Goal: Use online tool/utility: Utilize a website feature to perform a specific function

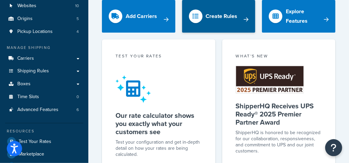
scroll to position [102, 0]
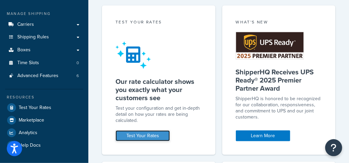
click at [149, 135] on link "Test Your Rates" at bounding box center [143, 136] width 54 height 11
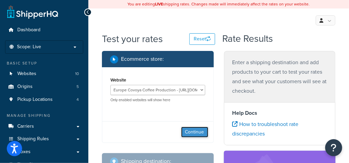
click at [202, 133] on button "Continue" at bounding box center [194, 132] width 27 height 11
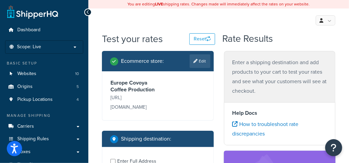
click at [134, 97] on p "[URL][DOMAIN_NAME]" at bounding box center [134, 102] width 46 height 19
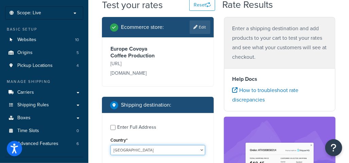
click at [124, 145] on select "[GEOGRAPHIC_DATA] [GEOGRAPHIC_DATA] [GEOGRAPHIC_DATA] [GEOGRAPHIC_DATA] [GEOGRA…" at bounding box center [158, 150] width 95 height 10
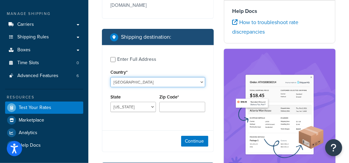
click at [132, 77] on select "[GEOGRAPHIC_DATA] [GEOGRAPHIC_DATA] [GEOGRAPHIC_DATA] [GEOGRAPHIC_DATA] [GEOGRA…" at bounding box center [158, 82] width 95 height 10
select select "IT"
click at [111, 77] on select "[GEOGRAPHIC_DATA] [GEOGRAPHIC_DATA] [GEOGRAPHIC_DATA] [GEOGRAPHIC_DATA] [GEOGRA…" at bounding box center [158, 82] width 95 height 10
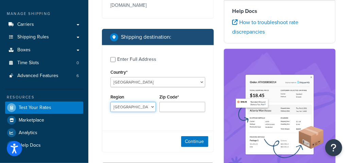
click at [133, 102] on select "[GEOGRAPHIC_DATA] [GEOGRAPHIC_DATA] [GEOGRAPHIC_DATA] [GEOGRAPHIC_DATA] [GEOGRA…" at bounding box center [134, 107] width 46 height 10
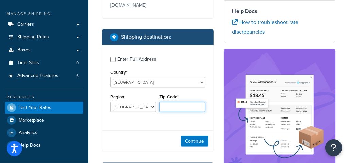
click at [171, 102] on input "Zip Code*" at bounding box center [183, 107] width 46 height 10
paste input "P8002883-1"
type input "P8002883-1"
drag, startPoint x: 191, startPoint y: 98, endPoint x: 149, endPoint y: 100, distance: 41.9
click at [150, 100] on div "Region [GEOGRAPHIC_DATA] [GEOGRAPHIC_DATA] [GEOGRAPHIC_DATA] [GEOGRAPHIC_DATA] …" at bounding box center [158, 105] width 98 height 25
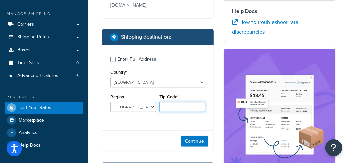
paste input "73100"
type input "73100"
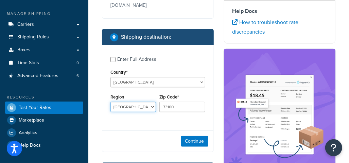
click at [144, 102] on select "[GEOGRAPHIC_DATA] [GEOGRAPHIC_DATA] [GEOGRAPHIC_DATA] [GEOGRAPHIC_DATA] [GEOGRA…" at bounding box center [134, 107] width 46 height 10
click at [124, 102] on select "[GEOGRAPHIC_DATA] [GEOGRAPHIC_DATA] [GEOGRAPHIC_DATA] [GEOGRAPHIC_DATA] [GEOGRA…" at bounding box center [134, 107] width 46 height 10
select select "LE"
click at [111, 102] on select "[GEOGRAPHIC_DATA] [GEOGRAPHIC_DATA] [GEOGRAPHIC_DATA] [GEOGRAPHIC_DATA] [GEOGRA…" at bounding box center [134, 107] width 46 height 10
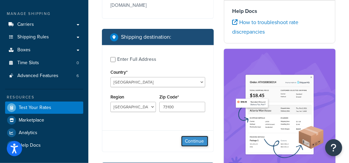
click at [184, 136] on button "Continue" at bounding box center [194, 141] width 27 height 11
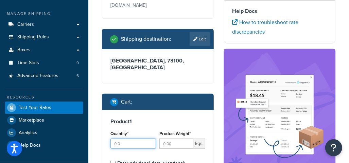
click at [140, 139] on input "Quantity*" at bounding box center [134, 144] width 46 height 10
type input "1"
click at [179, 129] on div "Product Weight* kgs" at bounding box center [183, 139] width 46 height 20
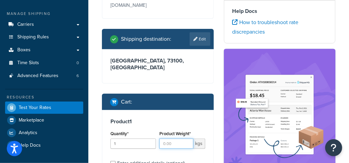
click at [179, 139] on input "Product Weight*" at bounding box center [177, 144] width 34 height 10
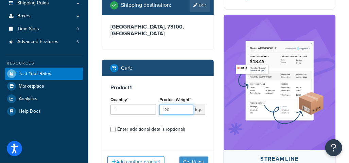
type input "120"
click at [193, 157] on button "Get Rates" at bounding box center [194, 162] width 29 height 11
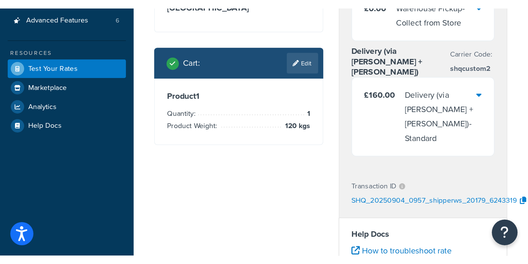
scroll to position [139, 0]
